Goal: Task Accomplishment & Management: Manage account settings

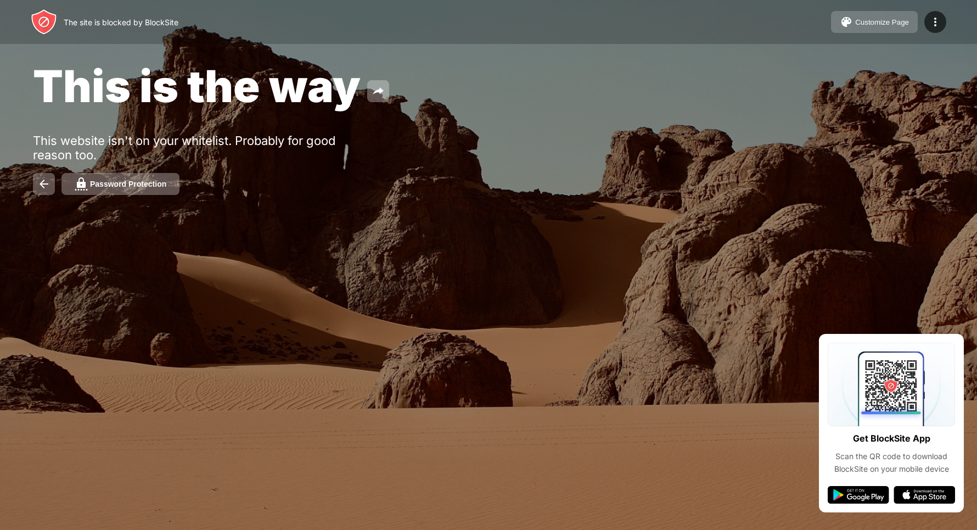
click at [874, 29] on button "Customize Page" at bounding box center [874, 22] width 87 height 22
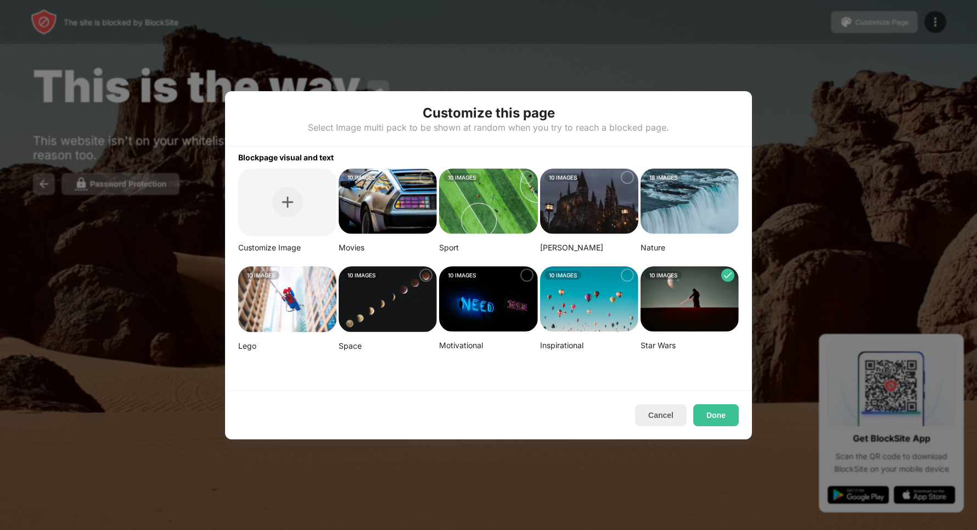
click at [707, 329] on img at bounding box center [690, 299] width 98 height 66
click at [661, 416] on button "Cancel" at bounding box center [661, 415] width 52 height 22
